Goal: Information Seeking & Learning: Learn about a topic

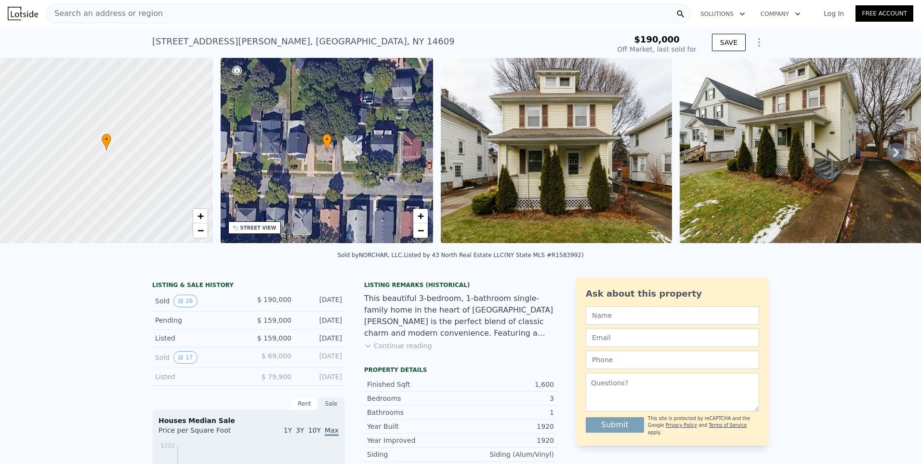
scroll to position [45, 0]
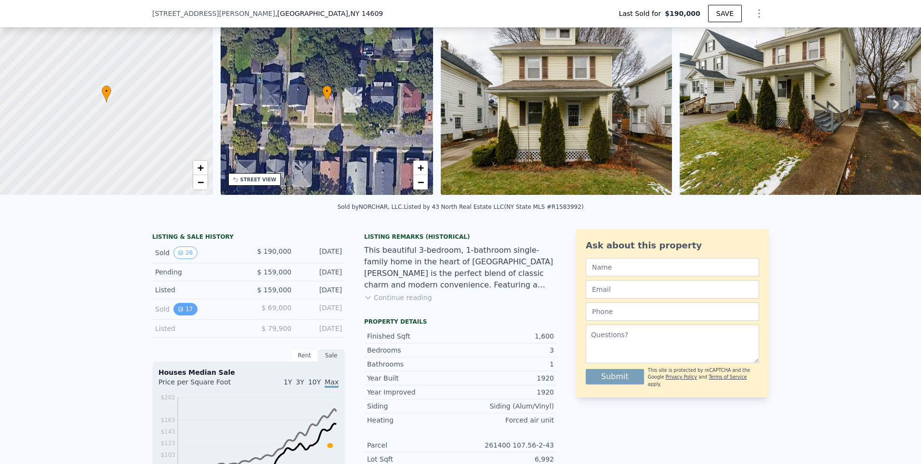
click at [177, 315] on button "17" at bounding box center [185, 309] width 24 height 13
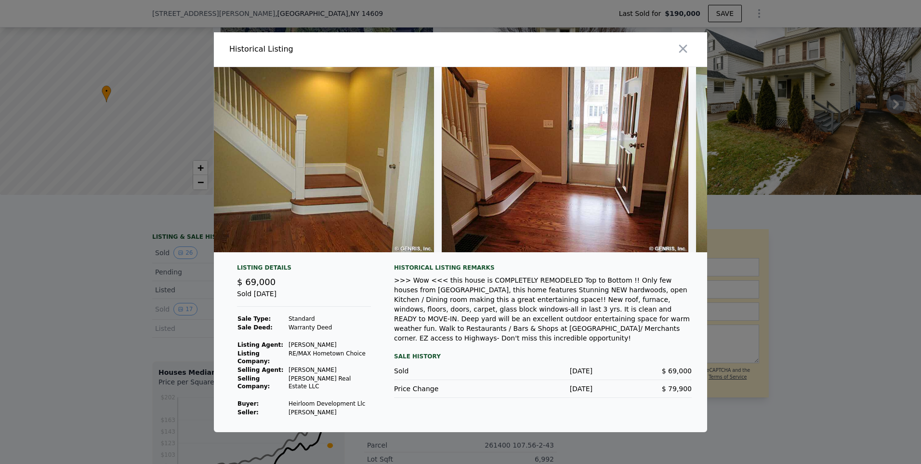
scroll to position [0, 0]
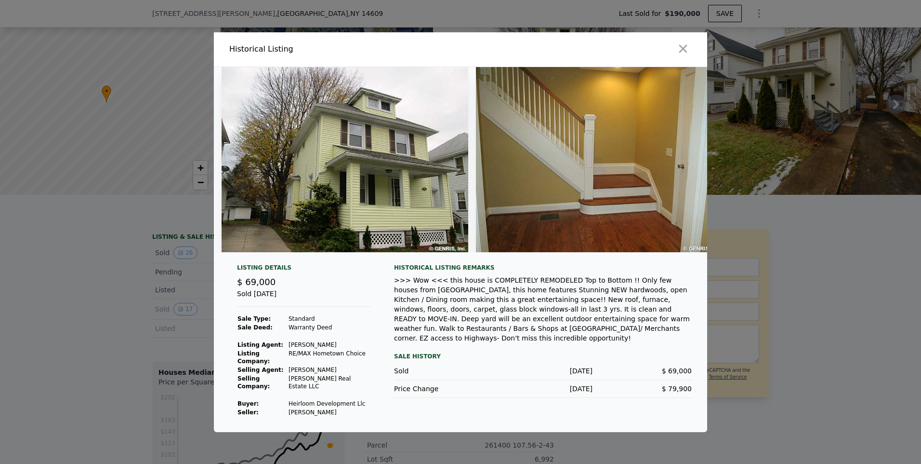
drag, startPoint x: 684, startPoint y: 53, endPoint x: 677, endPoint y: 53, distance: 6.7
click at [684, 53] on icon "button" at bounding box center [683, 48] width 8 height 8
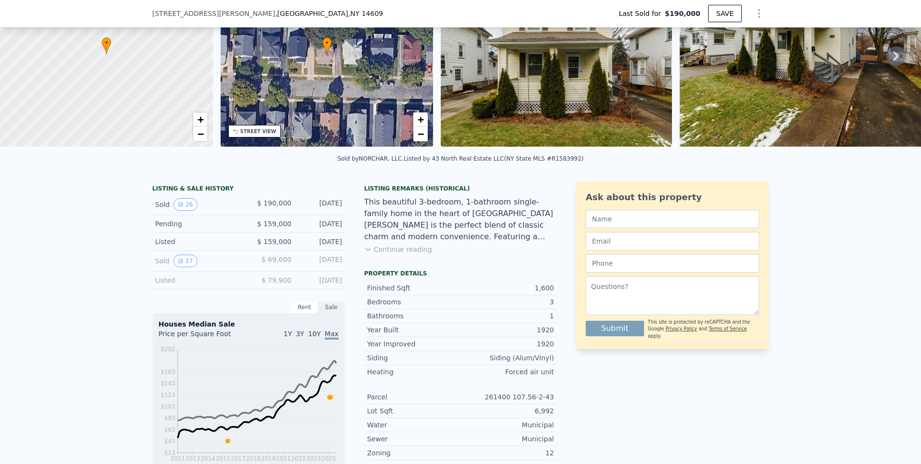
scroll to position [141, 0]
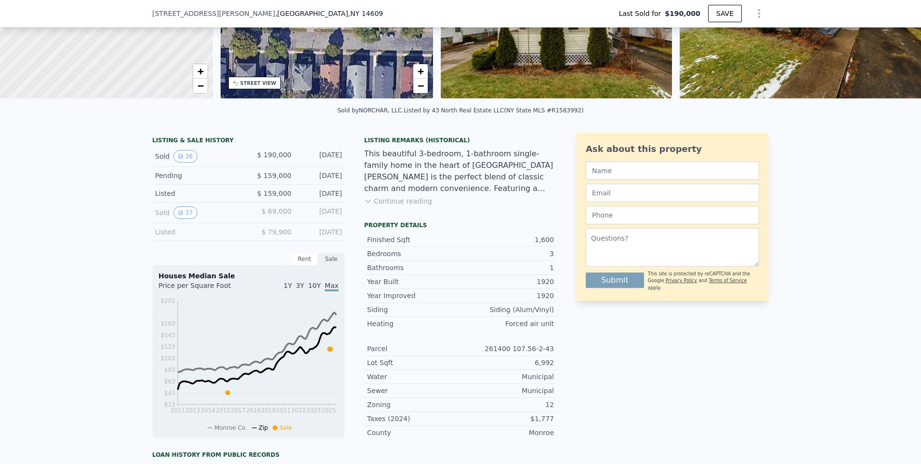
type input "$ 247,000"
type input "$ 27,209"
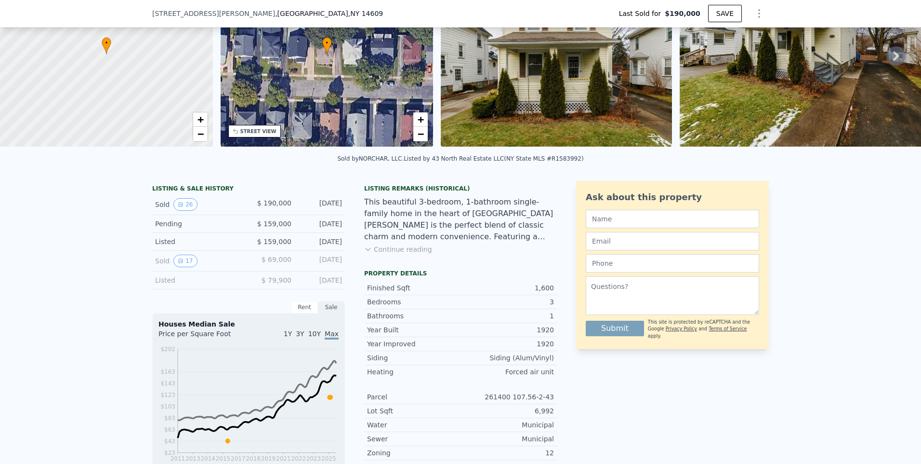
scroll to position [0, 0]
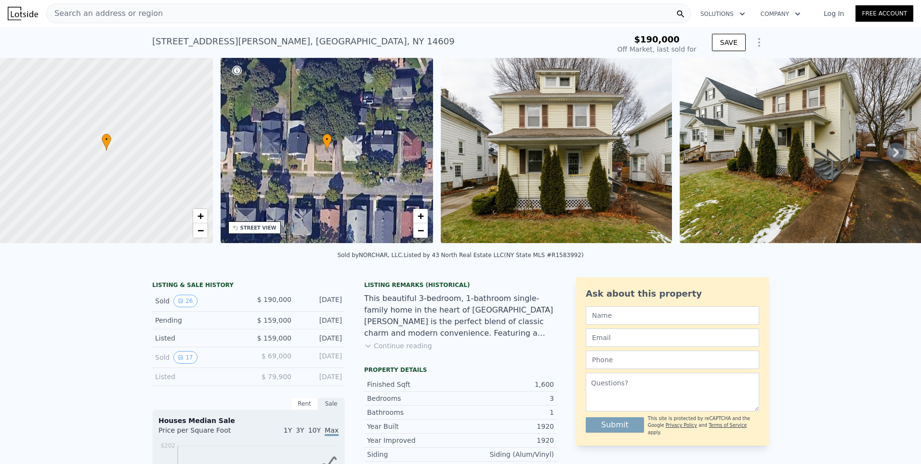
click at [262, 233] on div "• + −" at bounding box center [327, 150] width 213 height 185
click at [420, 232] on span "−" at bounding box center [421, 230] width 6 height 12
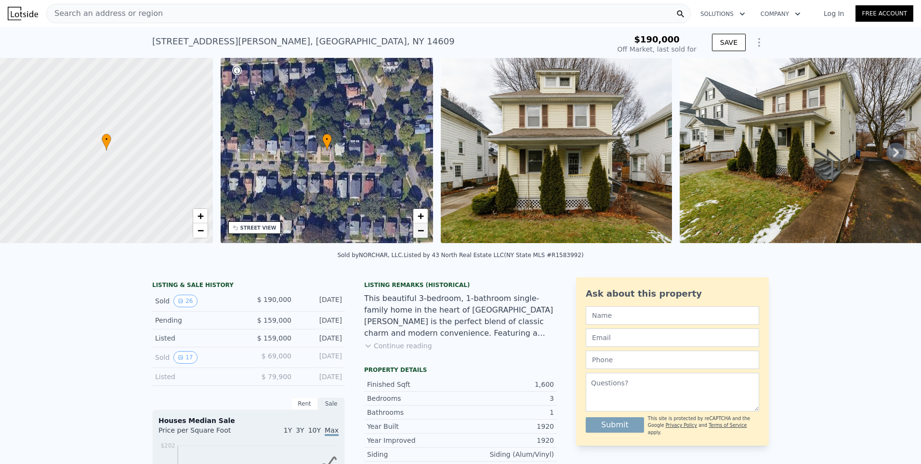
click at [420, 232] on span "−" at bounding box center [421, 230] width 6 height 12
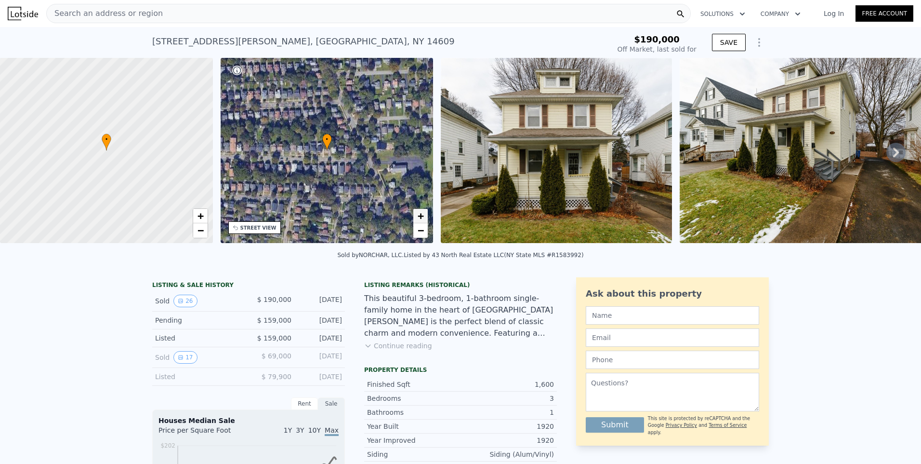
click at [418, 218] on span "+" at bounding box center [421, 216] width 6 height 12
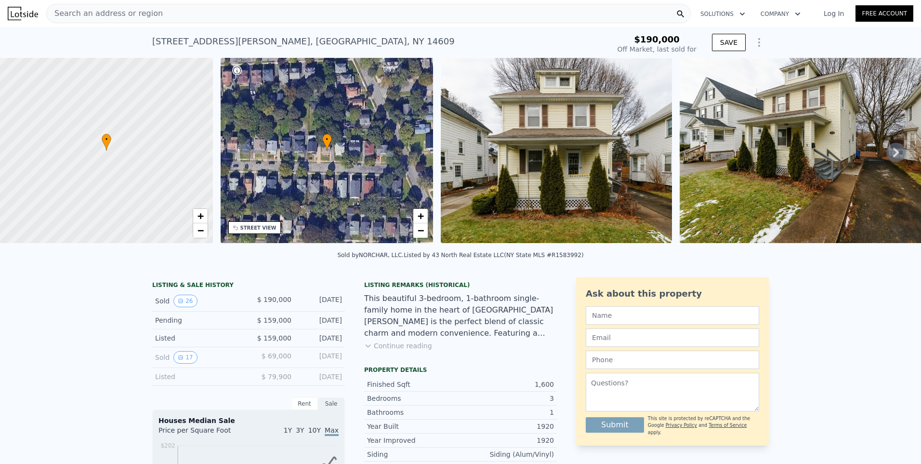
click at [380, 350] on button "Continue reading" at bounding box center [398, 346] width 68 height 10
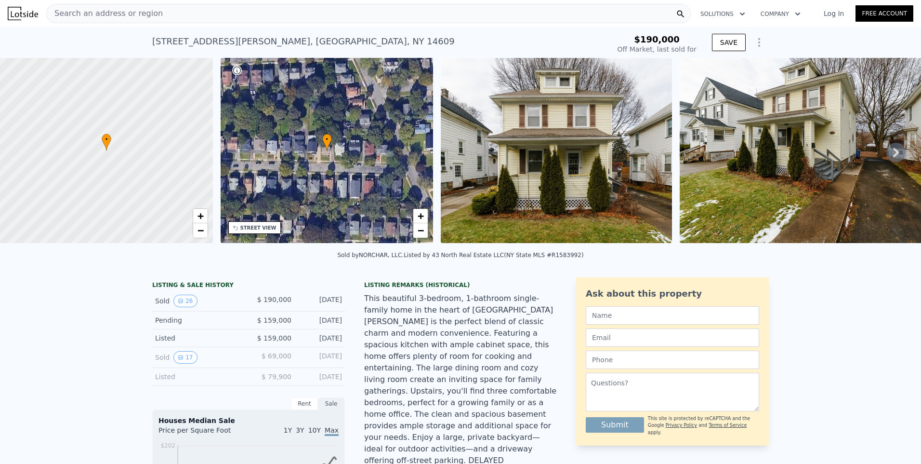
click at [369, 9] on div "Search an address or region" at bounding box center [368, 13] width 645 height 19
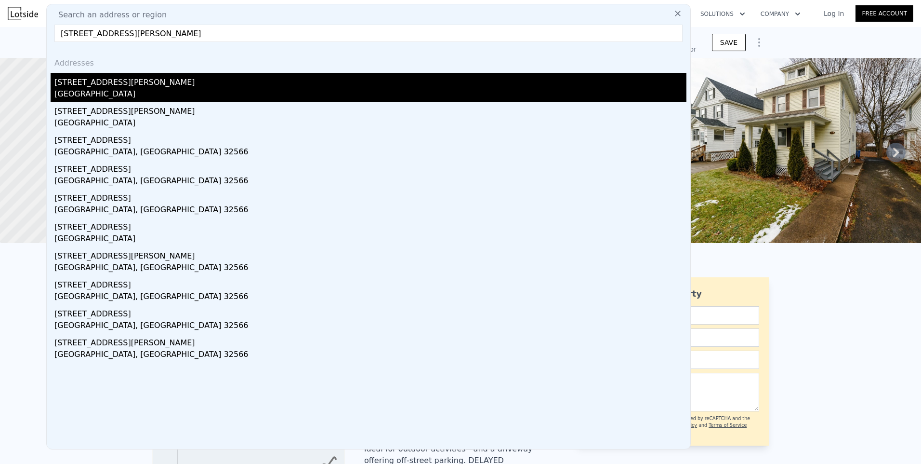
type input "[STREET_ADDRESS][PERSON_NAME]"
click at [97, 87] on div "[STREET_ADDRESS][PERSON_NAME]" at bounding box center [370, 80] width 632 height 15
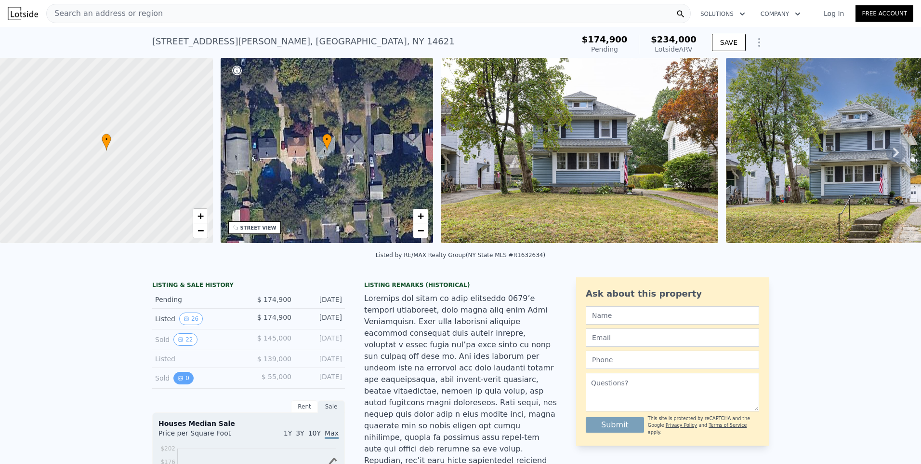
click at [173, 384] on button "0" at bounding box center [183, 378] width 20 height 13
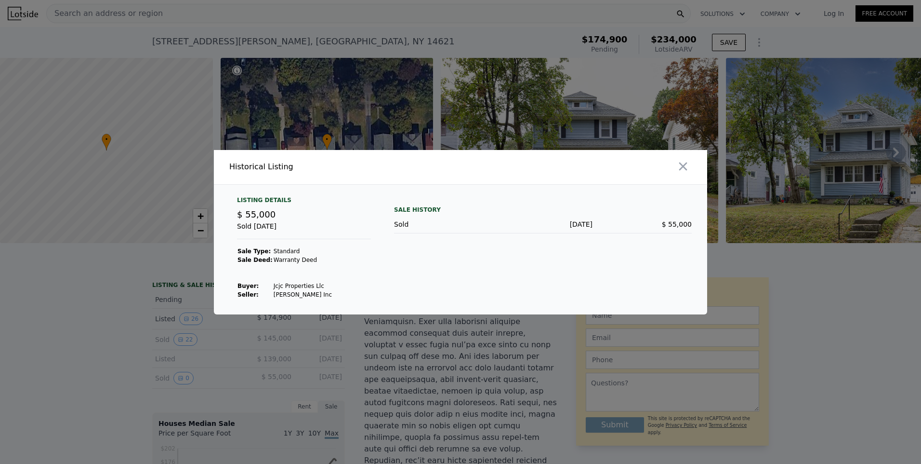
click at [268, 367] on div at bounding box center [460, 232] width 921 height 464
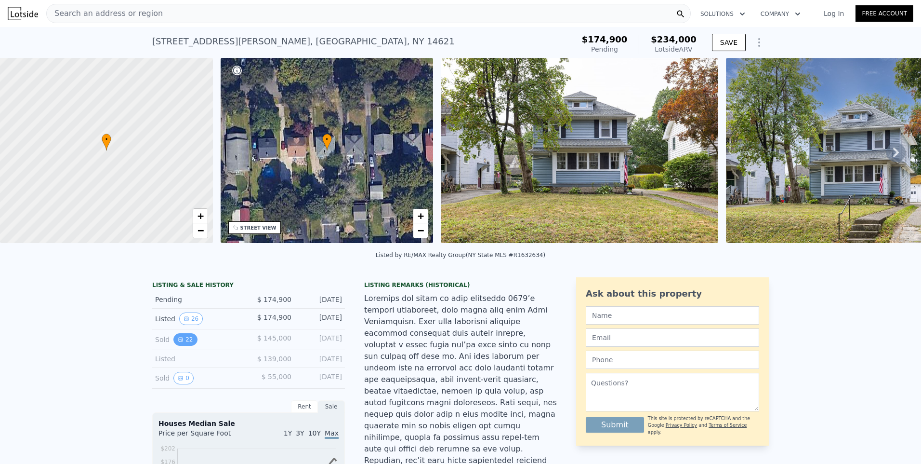
click at [182, 346] on button "22" at bounding box center [185, 339] width 24 height 13
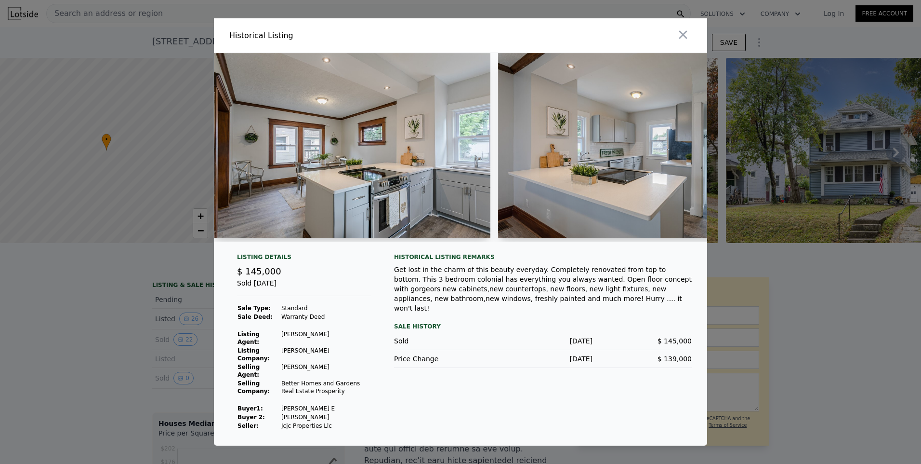
scroll to position [0, 1447]
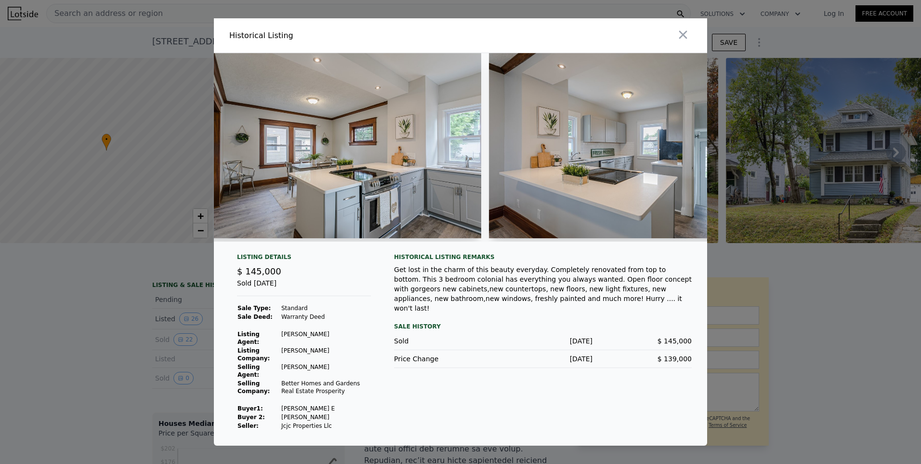
click at [117, 371] on div at bounding box center [460, 232] width 921 height 464
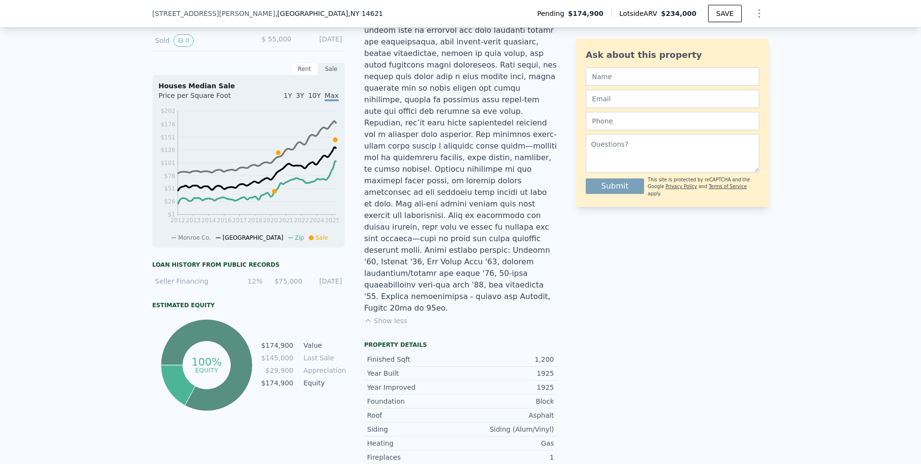
scroll to position [238, 0]
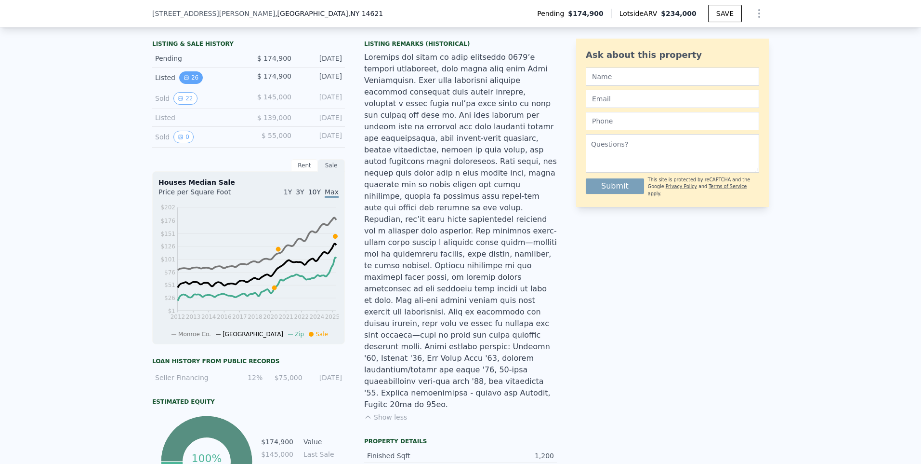
click at [185, 84] on button "26" at bounding box center [191, 77] width 24 height 13
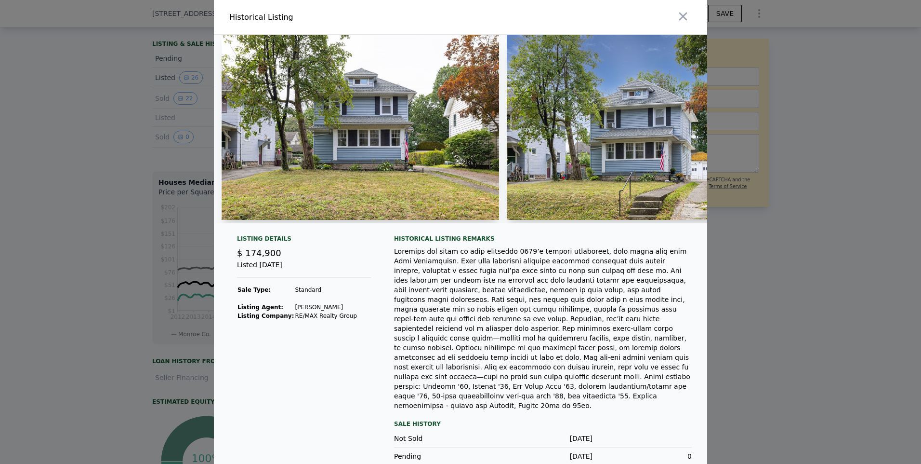
click at [96, 265] on div at bounding box center [460, 232] width 921 height 464
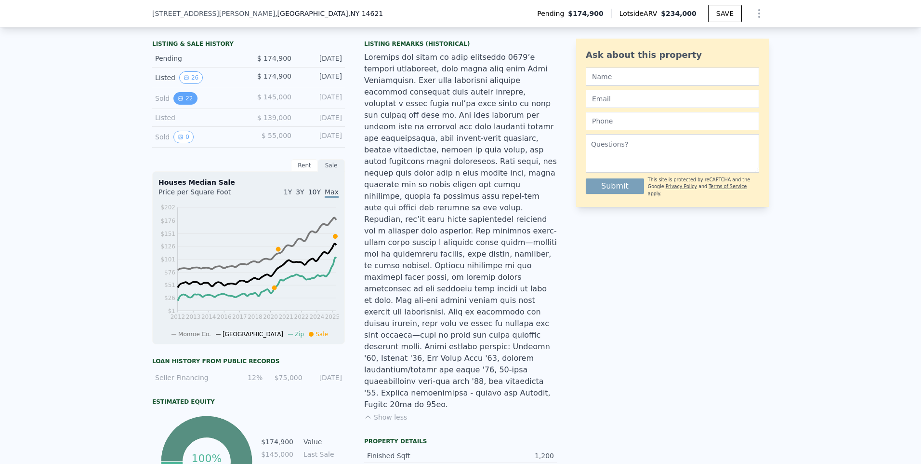
click at [182, 104] on button "22" at bounding box center [185, 98] width 24 height 13
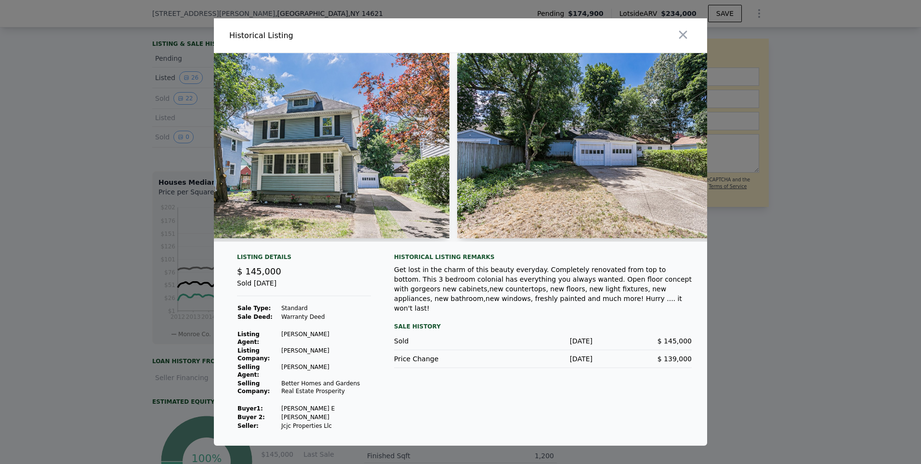
scroll to position [0, 357]
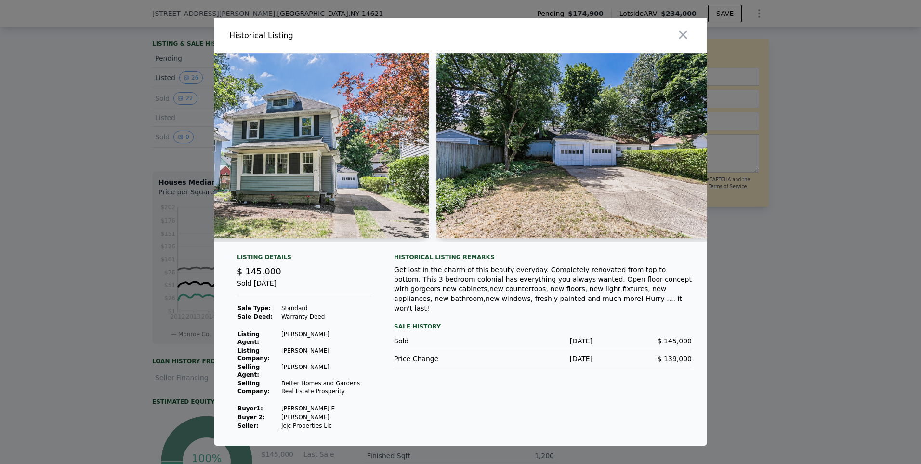
click at [122, 196] on div at bounding box center [460, 232] width 921 height 464
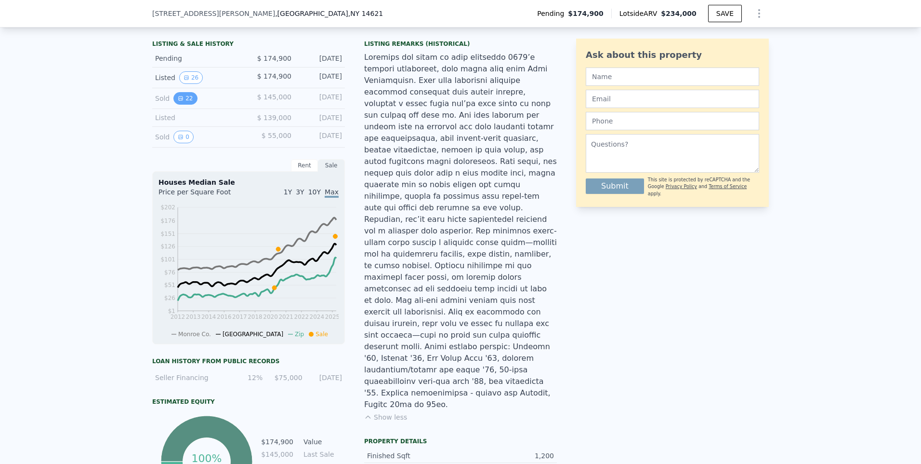
click at [178, 101] on icon "View historical data" at bounding box center [181, 98] width 6 height 6
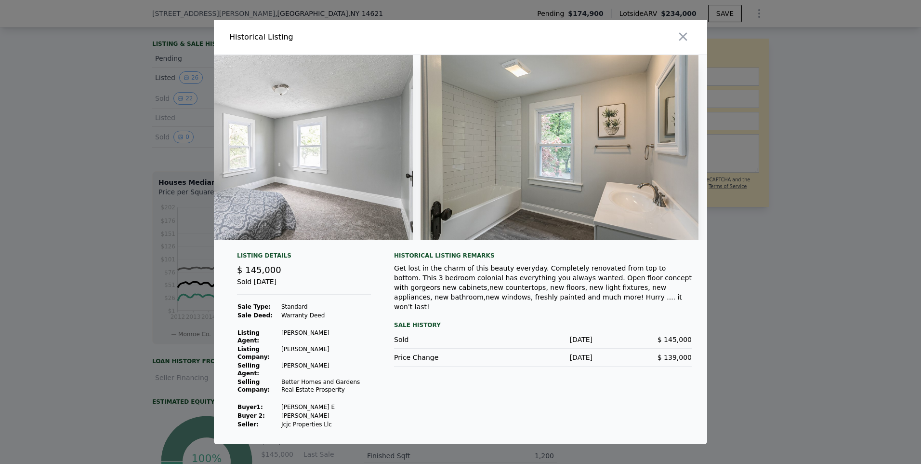
scroll to position [0, 5806]
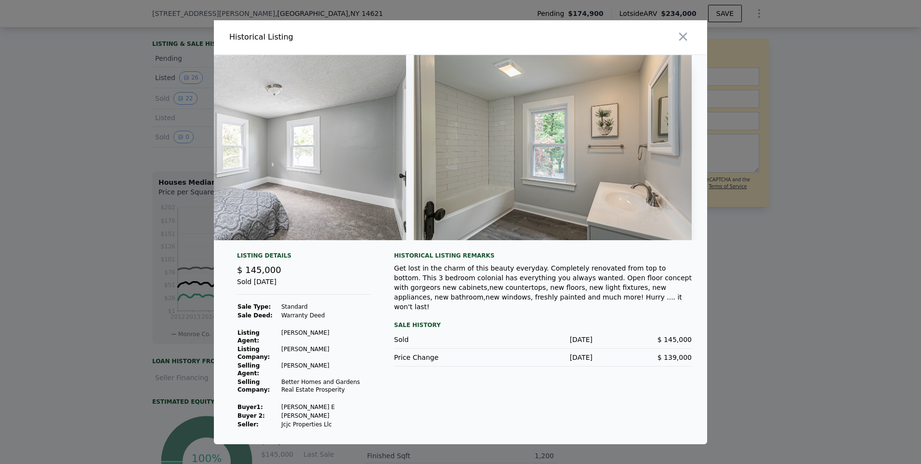
click at [54, 200] on div at bounding box center [460, 232] width 921 height 464
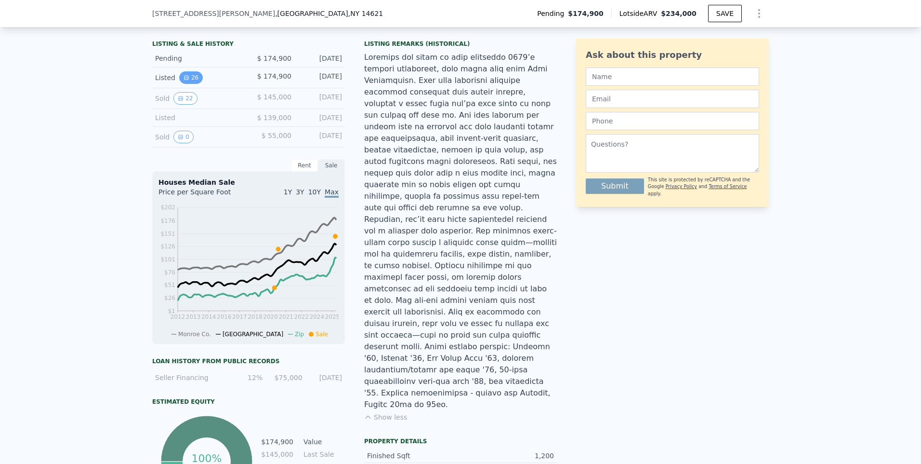
click at [190, 84] on button "26" at bounding box center [191, 77] width 24 height 13
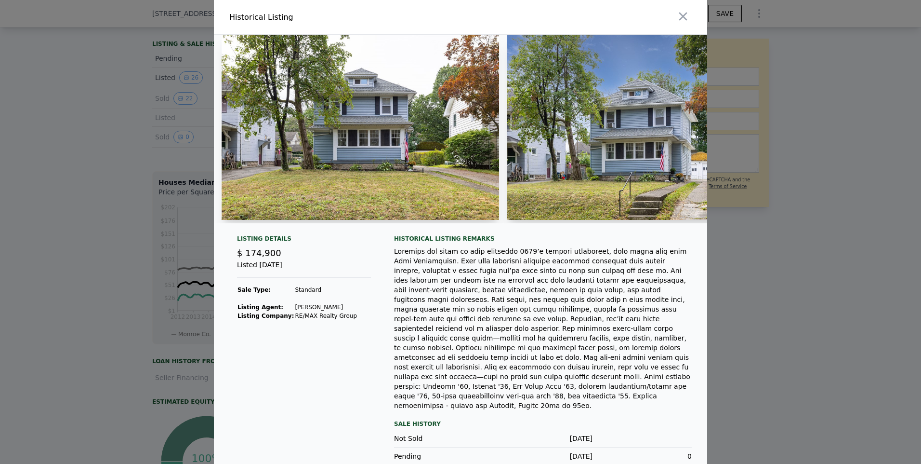
scroll to position [12, 0]
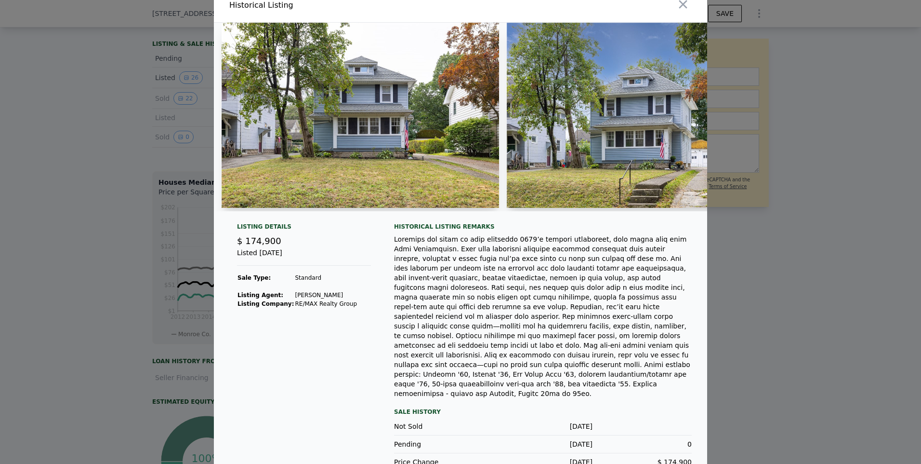
drag, startPoint x: 250, startPoint y: 209, endPoint x: 264, endPoint y: 209, distance: 14.0
click at [264, 209] on div at bounding box center [356, 117] width 285 height 188
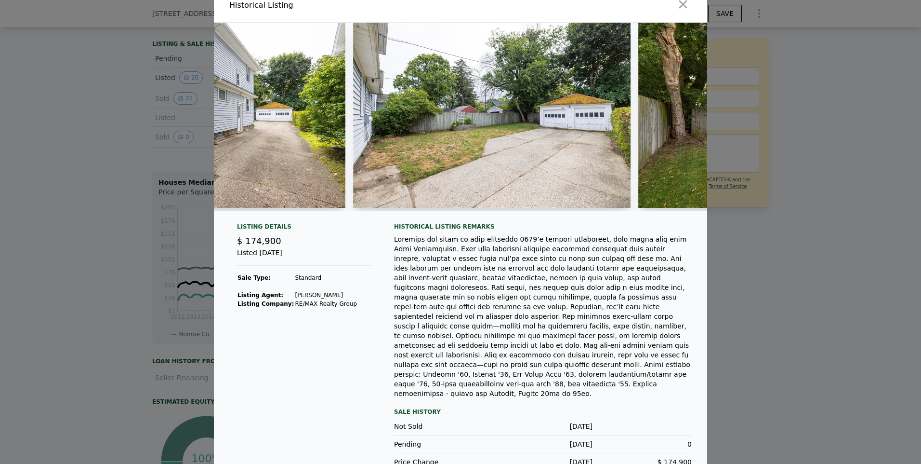
scroll to position [9, 0]
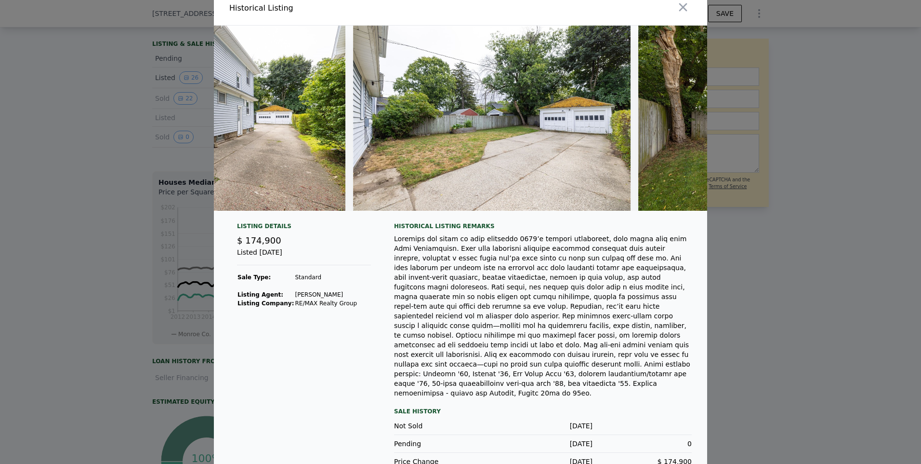
click at [99, 200] on div at bounding box center [460, 232] width 921 height 464
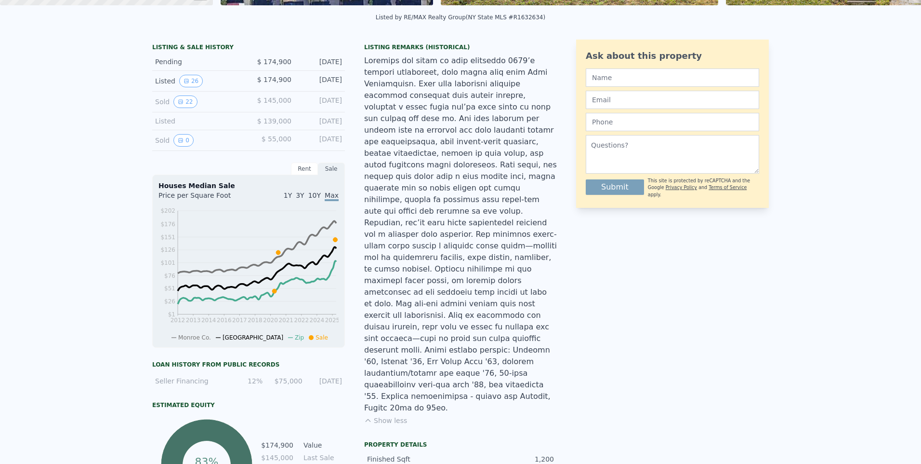
scroll to position [0, 0]
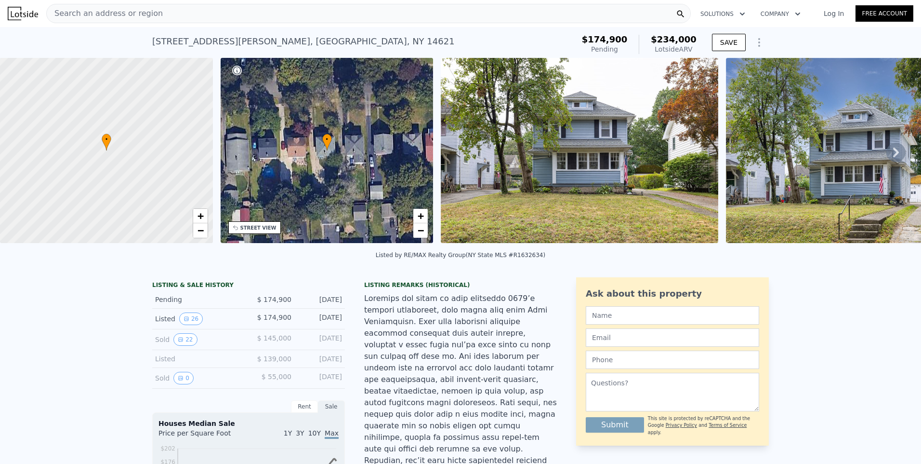
click at [147, 12] on div "Search an address or region" at bounding box center [368, 13] width 645 height 19
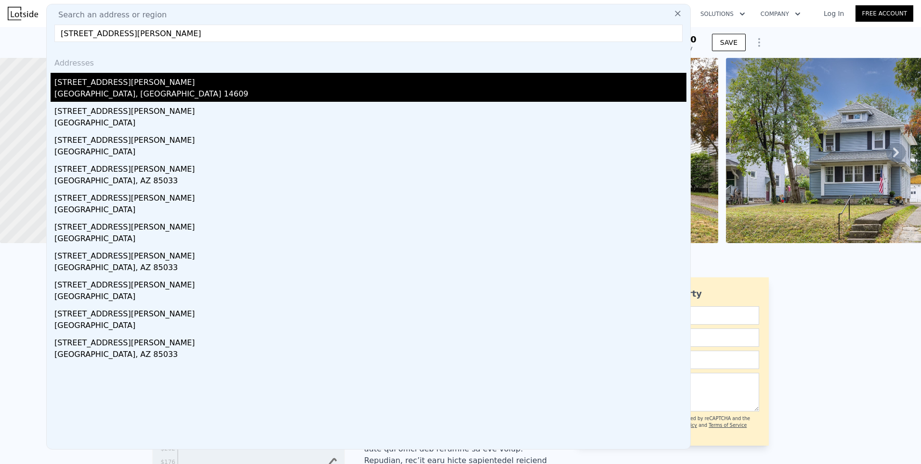
type input "[STREET_ADDRESS][PERSON_NAME]"
click at [130, 91] on div "[GEOGRAPHIC_DATA], [GEOGRAPHIC_DATA] 14609" at bounding box center [370, 94] width 632 height 13
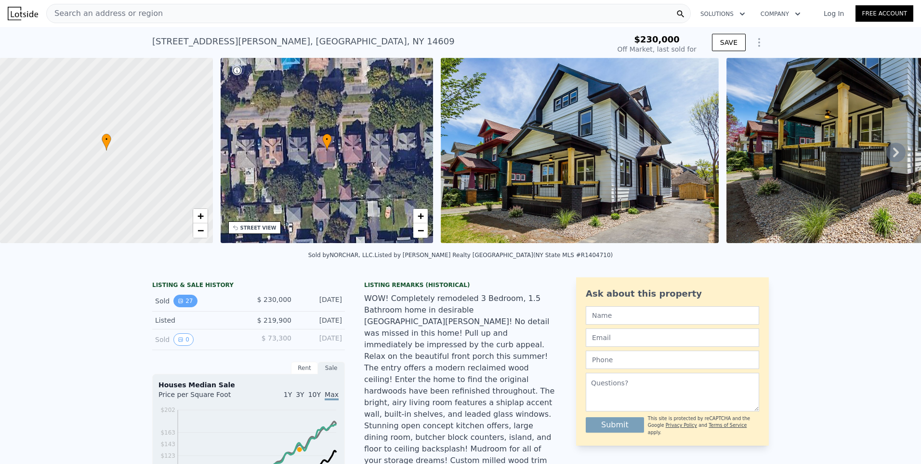
click at [185, 306] on button "27" at bounding box center [185, 300] width 24 height 13
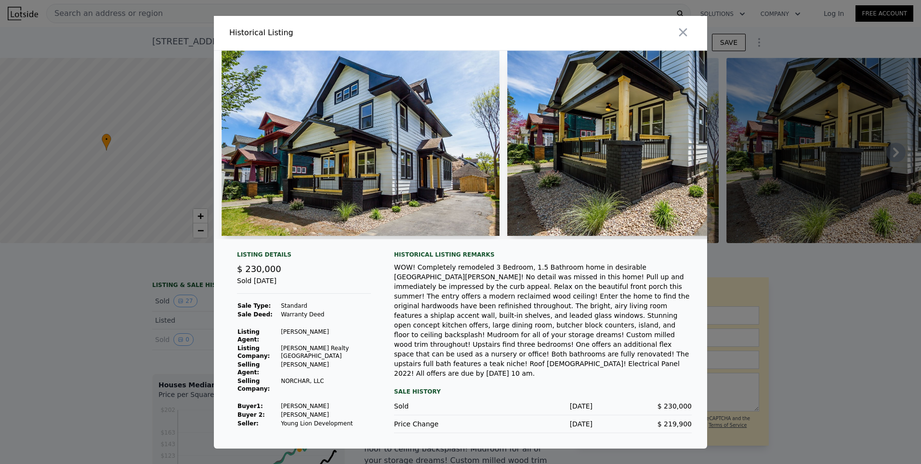
click at [73, 272] on div at bounding box center [460, 232] width 921 height 464
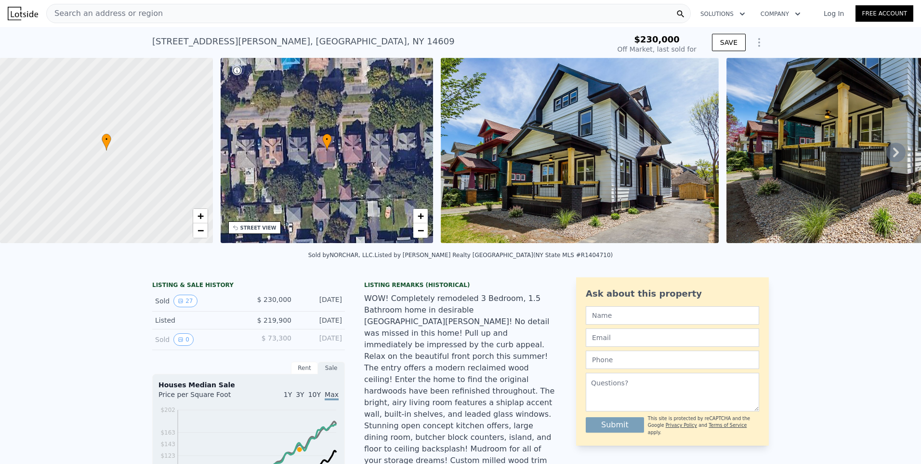
click at [892, 157] on icon at bounding box center [896, 152] width 19 height 19
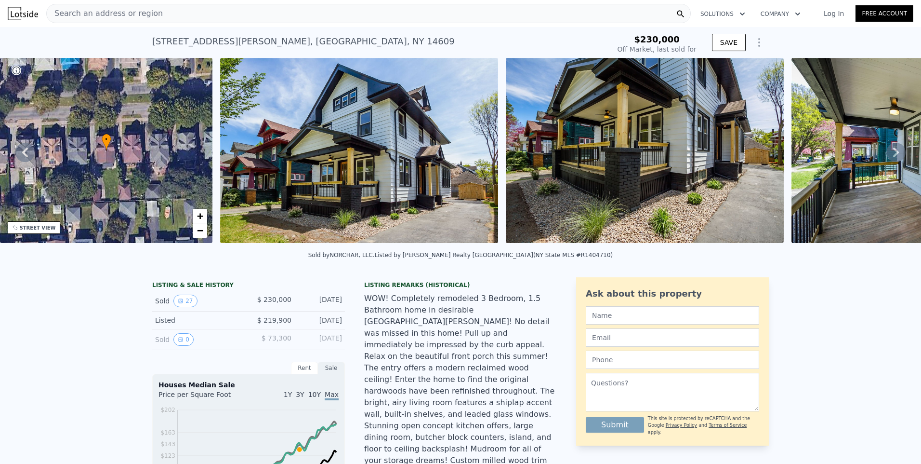
click at [892, 157] on icon at bounding box center [896, 152] width 19 height 19
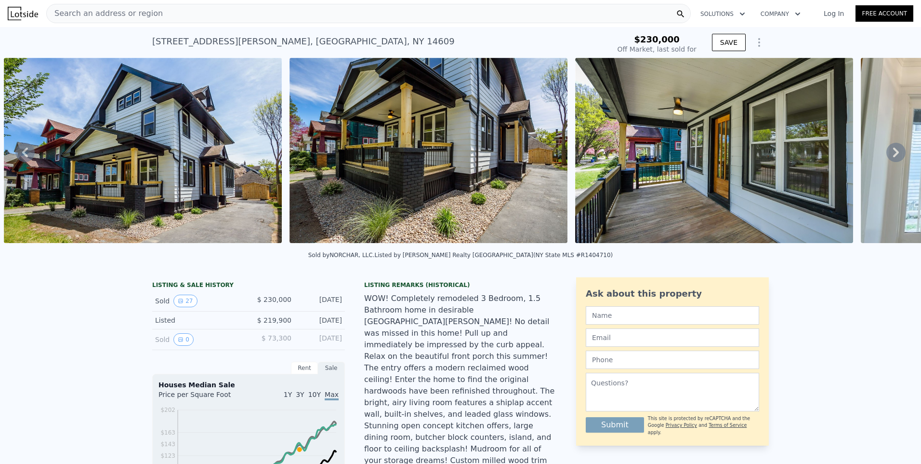
click at [892, 157] on icon at bounding box center [896, 152] width 19 height 19
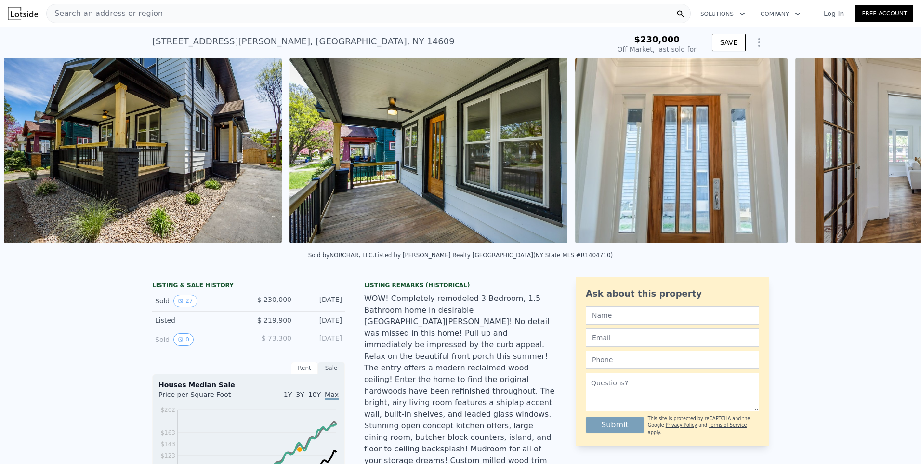
click at [892, 157] on img at bounding box center [935, 150] width 278 height 185
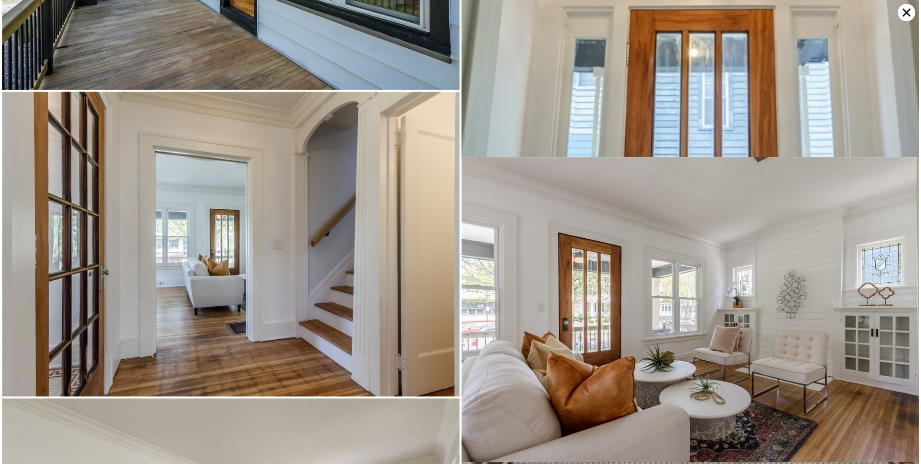
click at [892, 157] on img at bounding box center [691, 128] width 458 height 687
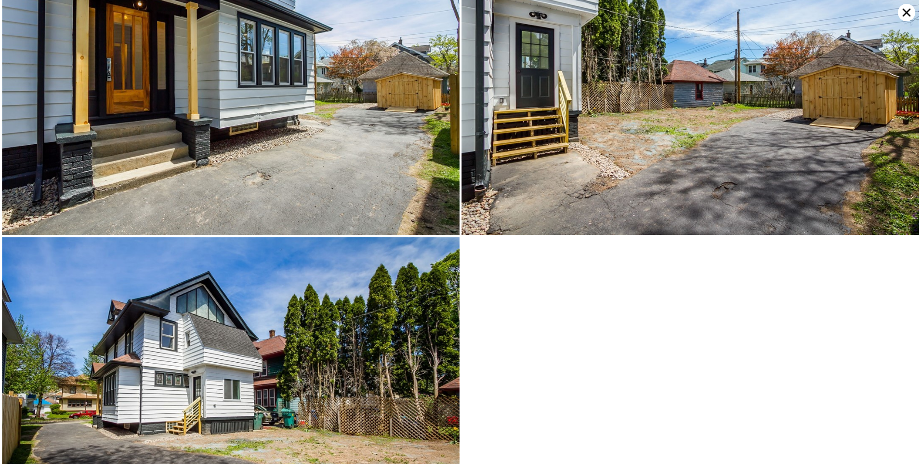
scroll to position [3862, 0]
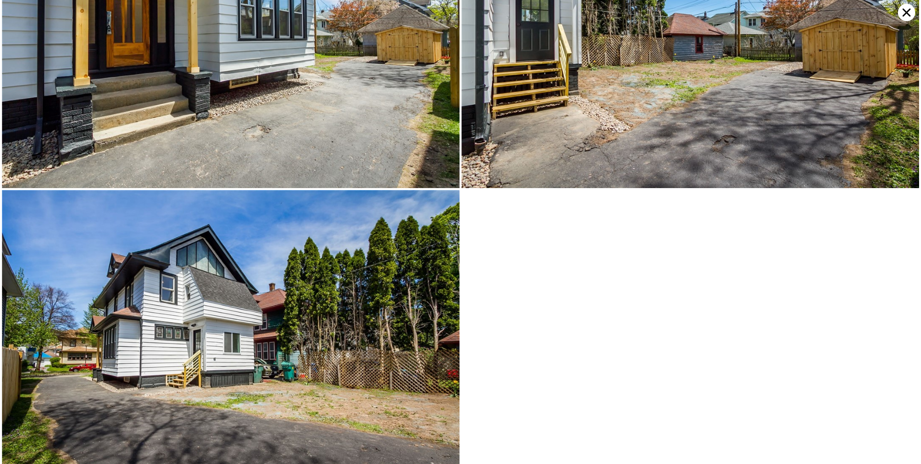
click at [906, 14] on icon at bounding box center [906, 12] width 17 height 17
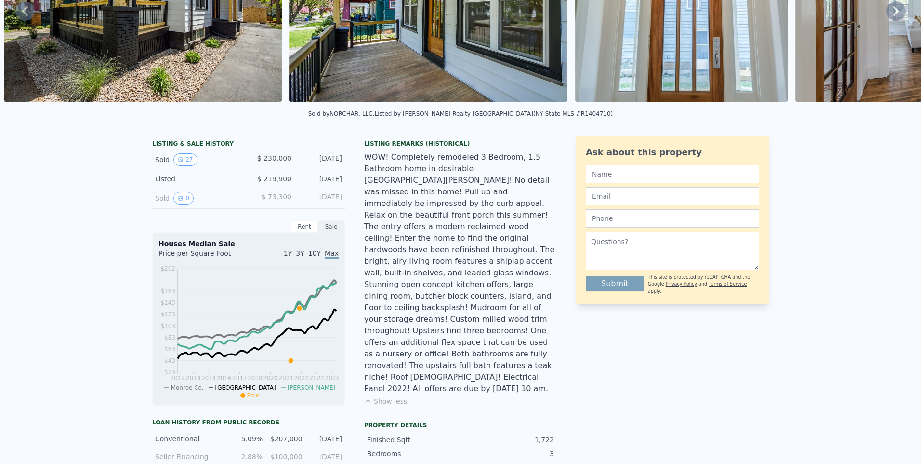
scroll to position [0, 0]
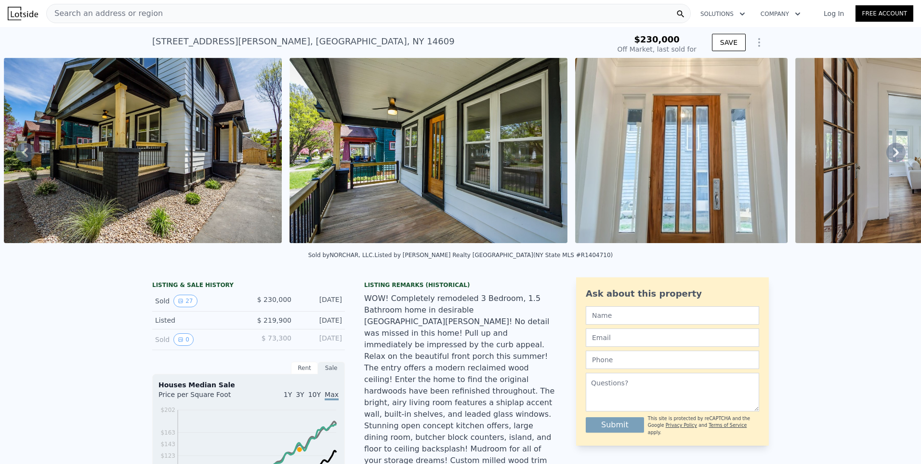
drag, startPoint x: 213, startPoint y: 27, endPoint x: 202, endPoint y: 25, distance: 11.7
click at [209, 26] on nav "Search an address or region Solutions Company Open main menu Log In Free Account" at bounding box center [460, 13] width 921 height 27
click at [184, 15] on div "Search an address or region" at bounding box center [368, 13] width 645 height 19
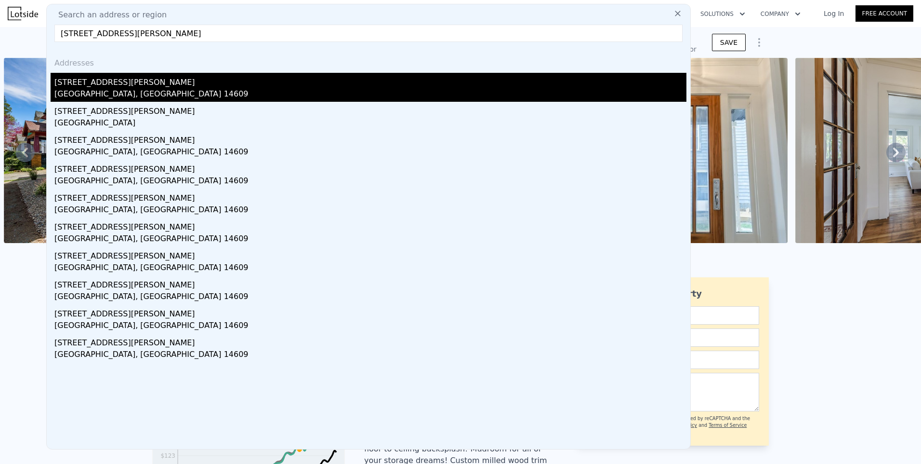
type input "[STREET_ADDRESS][PERSON_NAME]"
click at [93, 89] on div "[GEOGRAPHIC_DATA], [GEOGRAPHIC_DATA] 14609" at bounding box center [370, 94] width 632 height 13
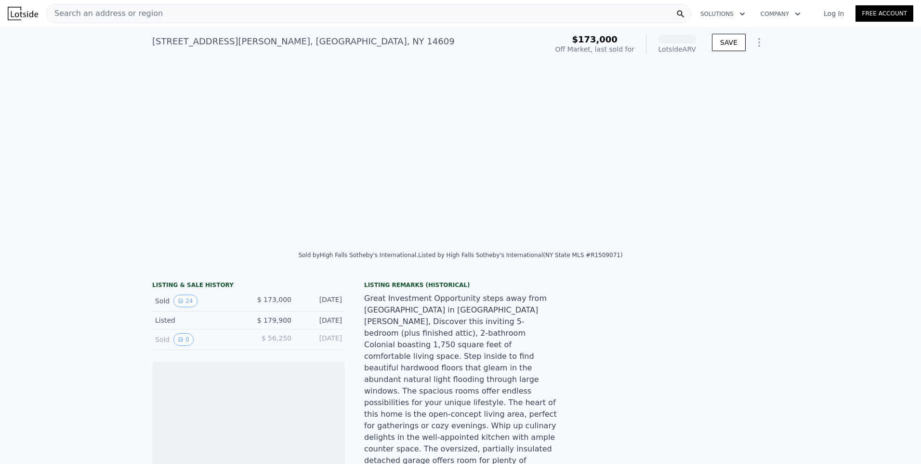
scroll to position [0, 662]
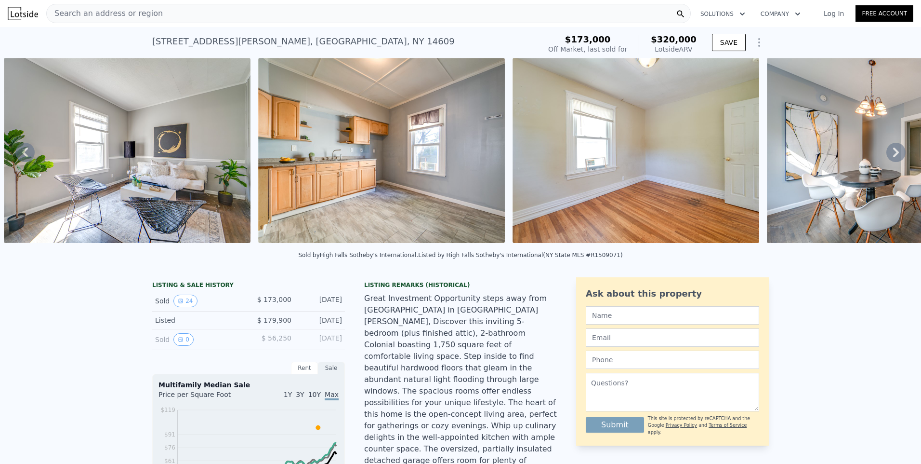
click at [194, 220] on img at bounding box center [127, 150] width 247 height 185
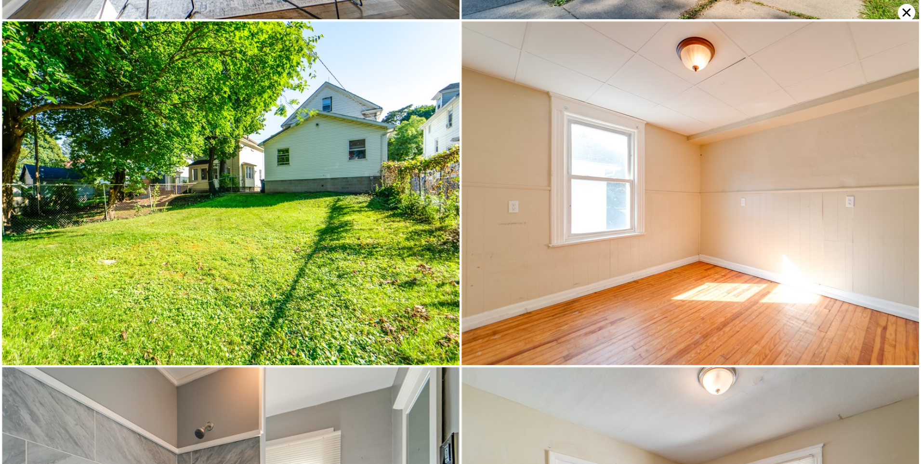
scroll to position [1371, 0]
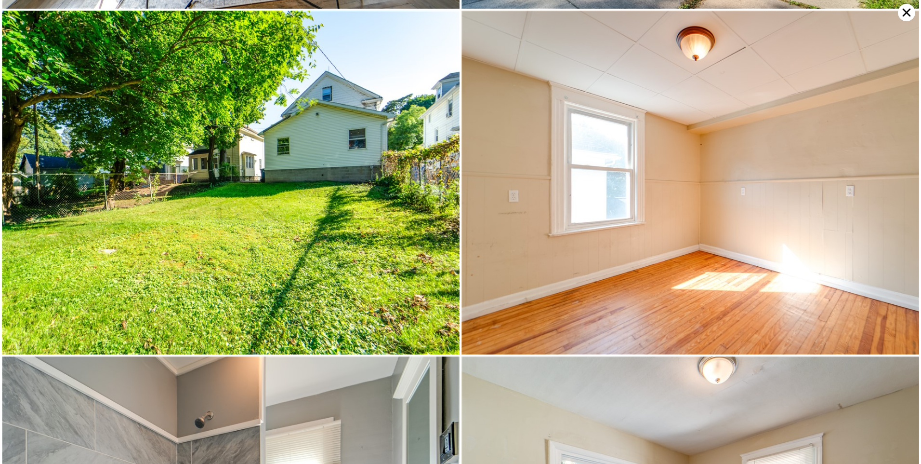
click at [151, 160] on img at bounding box center [231, 183] width 458 height 344
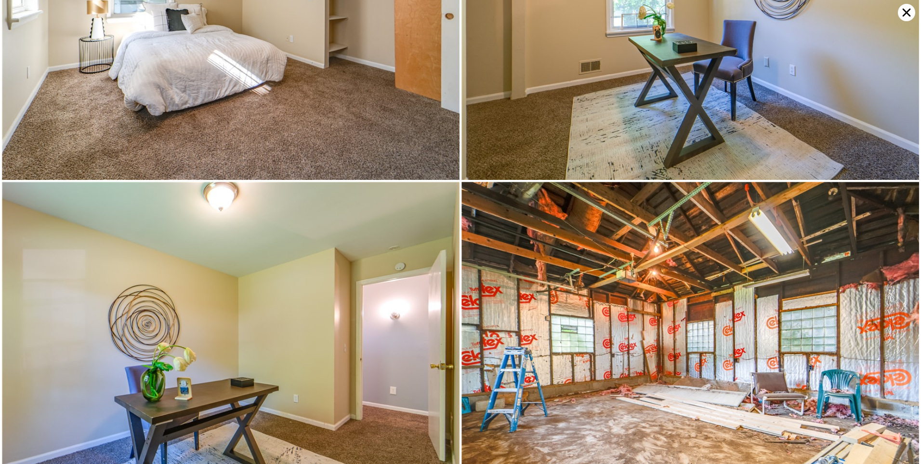
scroll to position [3646, 0]
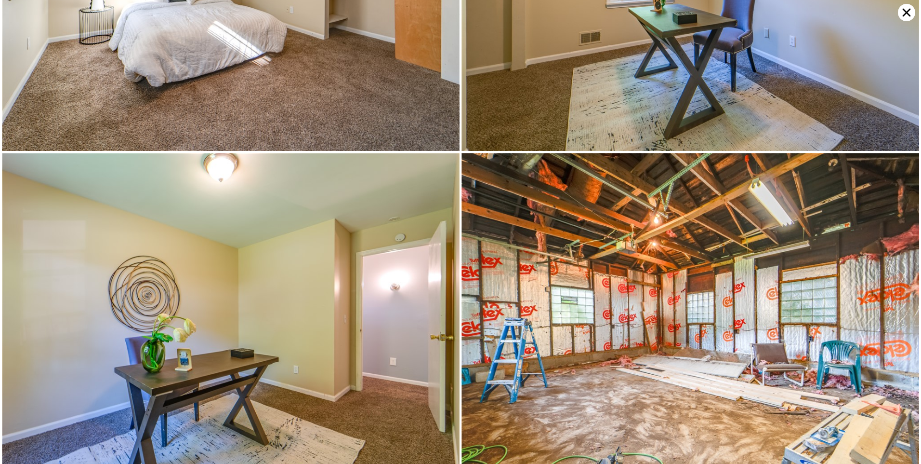
click at [902, 10] on icon at bounding box center [906, 12] width 17 height 17
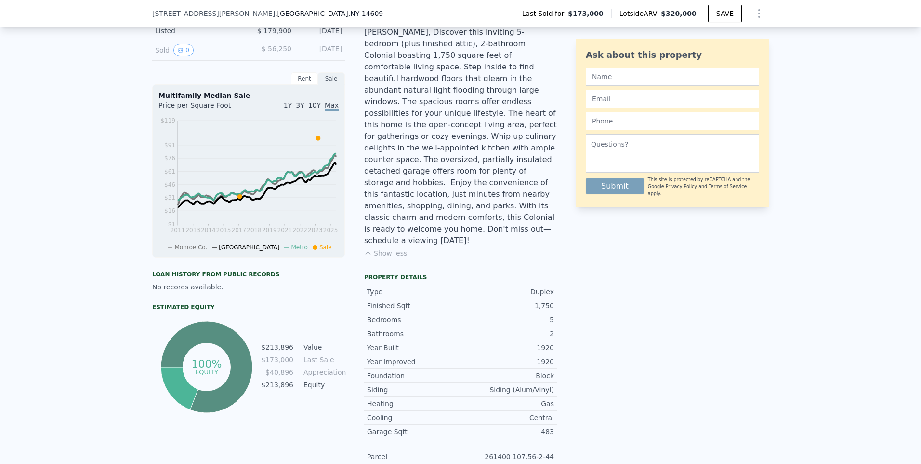
scroll to position [189, 0]
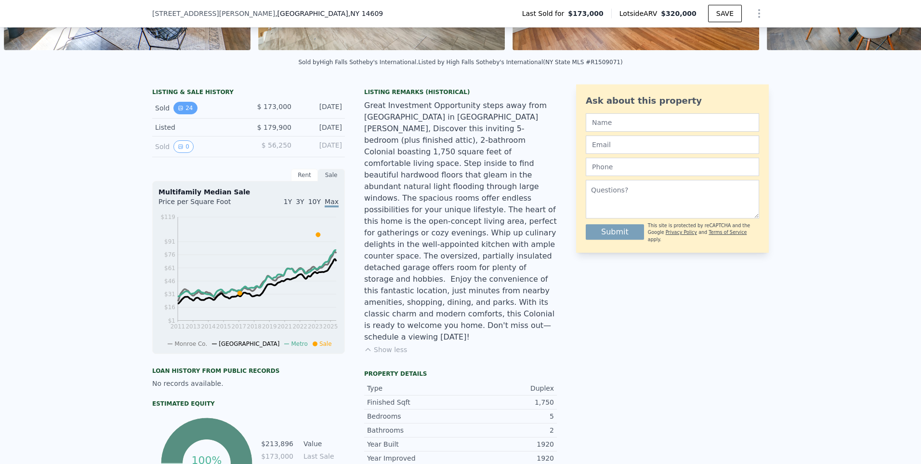
click at [174, 109] on button "24" at bounding box center [185, 108] width 24 height 13
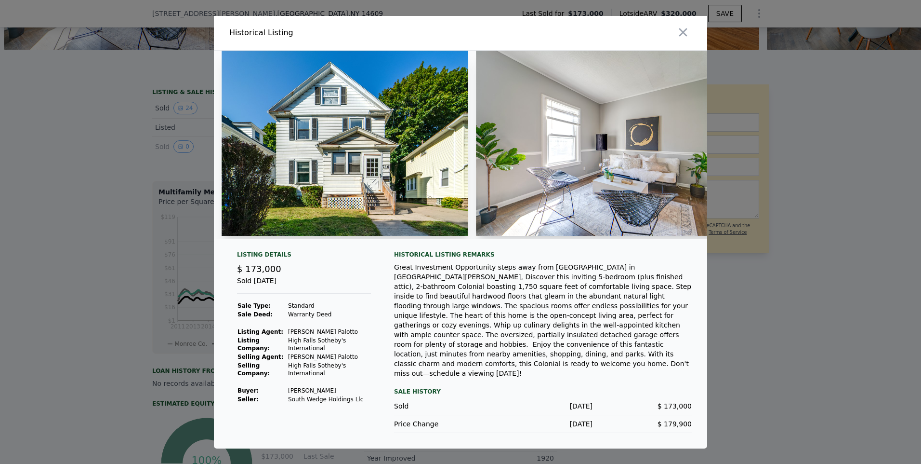
click at [193, 237] on div at bounding box center [460, 232] width 921 height 464
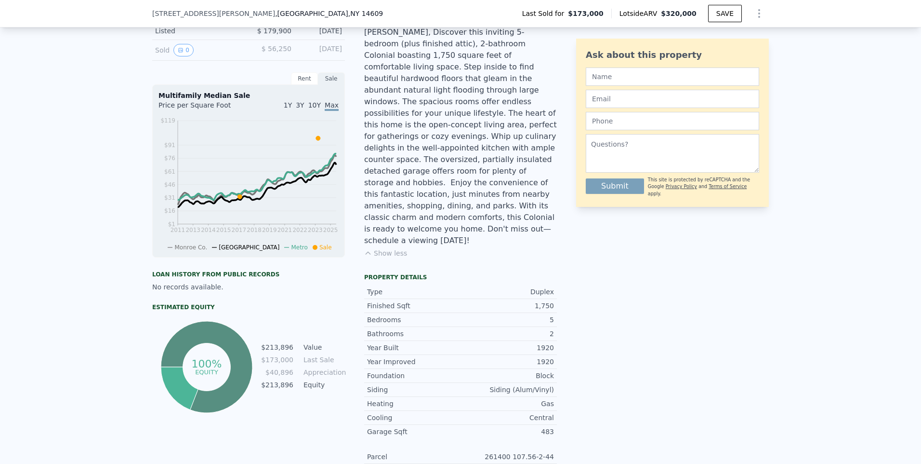
scroll to position [0, 0]
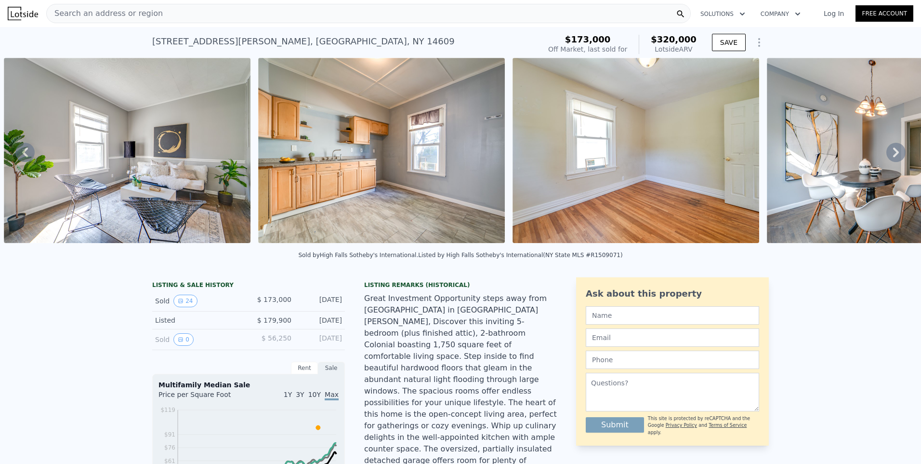
click at [178, 13] on div "Search an address or region" at bounding box center [368, 13] width 645 height 19
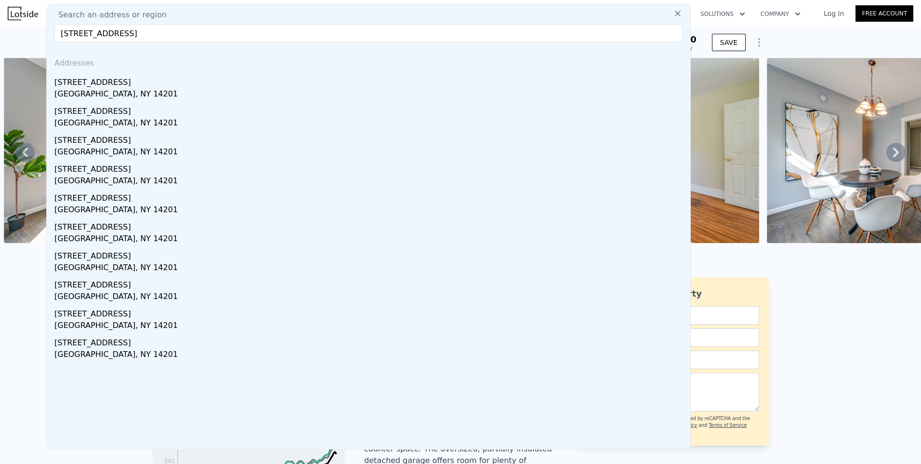
click at [95, 33] on input "[STREET_ADDRESS]" at bounding box center [368, 33] width 628 height 17
drag, startPoint x: 194, startPoint y: 32, endPoint x: -11, endPoint y: 36, distance: 204.8
click at [0, 36] on html "Search an address or region Search an address or region [STREET_ADDRESS] Addres…" at bounding box center [460, 232] width 921 height 464
click at [208, 37] on input "[STREET_ADDRESS]" at bounding box center [368, 33] width 628 height 17
drag, startPoint x: 200, startPoint y: 34, endPoint x: 160, endPoint y: 31, distance: 39.6
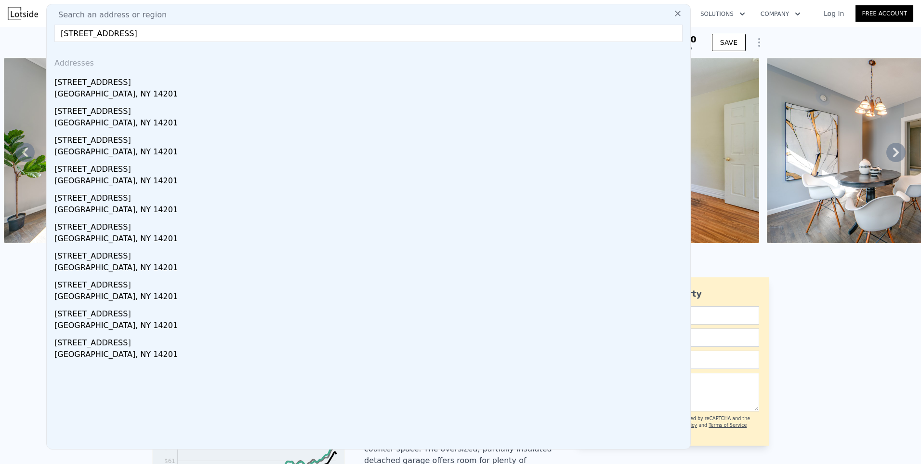
click at [160, 31] on input "[STREET_ADDRESS]" at bounding box center [368, 33] width 628 height 17
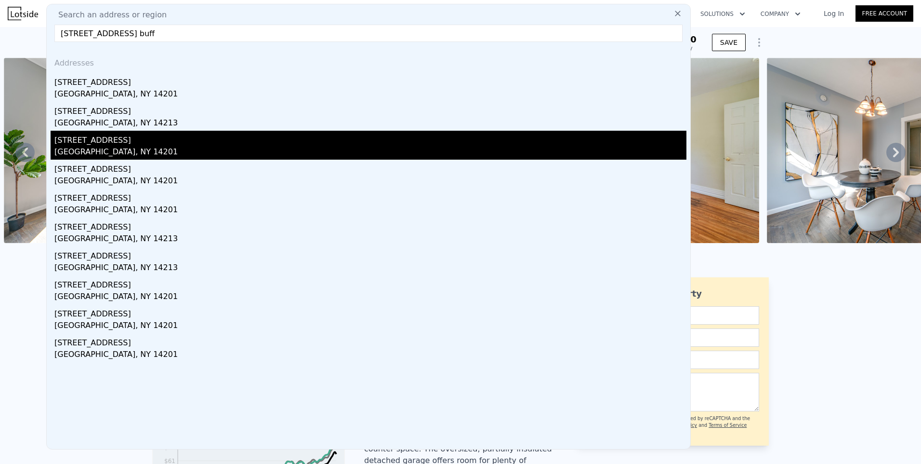
type input "[STREET_ADDRESS] buff"
click at [87, 154] on div "[GEOGRAPHIC_DATA], NY 14201" at bounding box center [370, 152] width 632 height 13
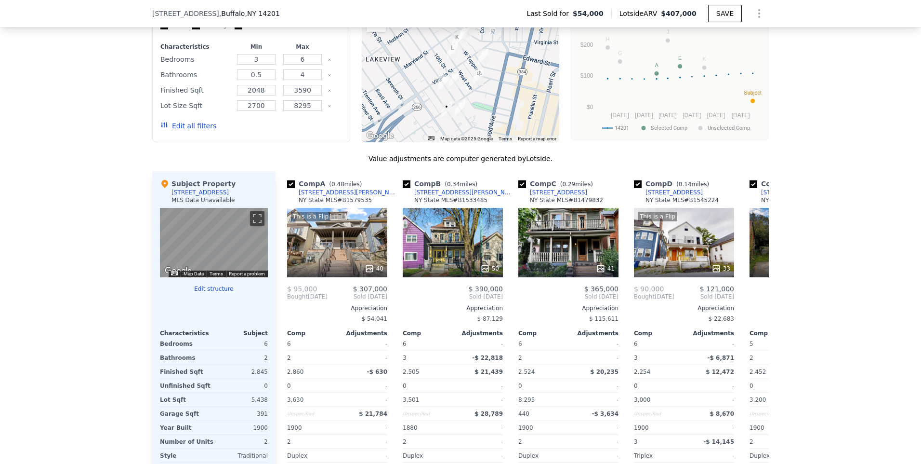
scroll to position [527, 0]
